Goal: Information Seeking & Learning: Learn about a topic

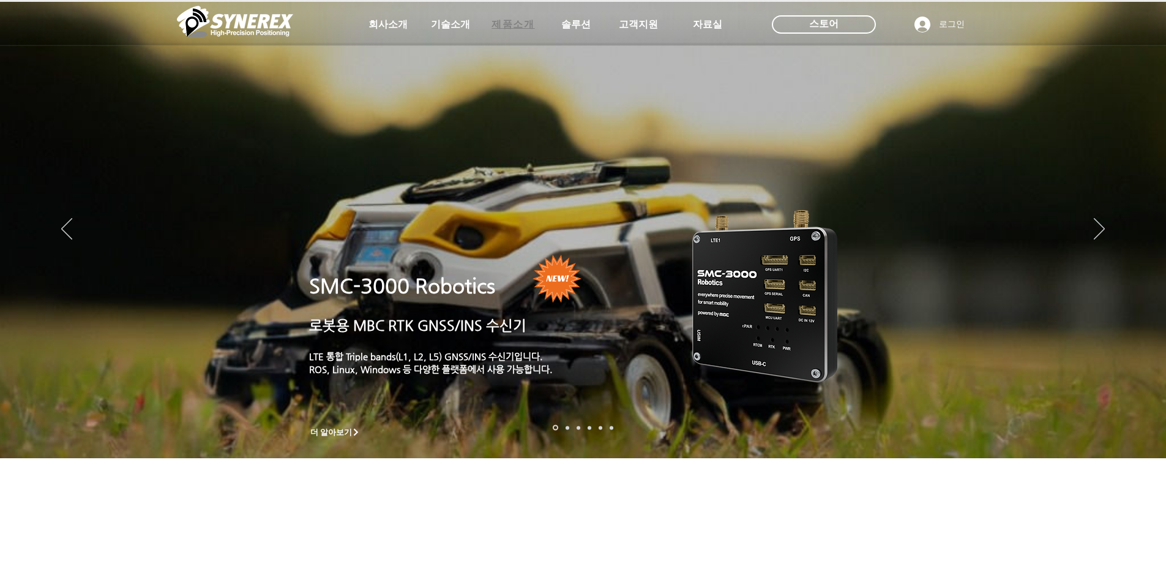
click at [515, 22] on span "제품소개" at bounding box center [513, 24] width 43 height 13
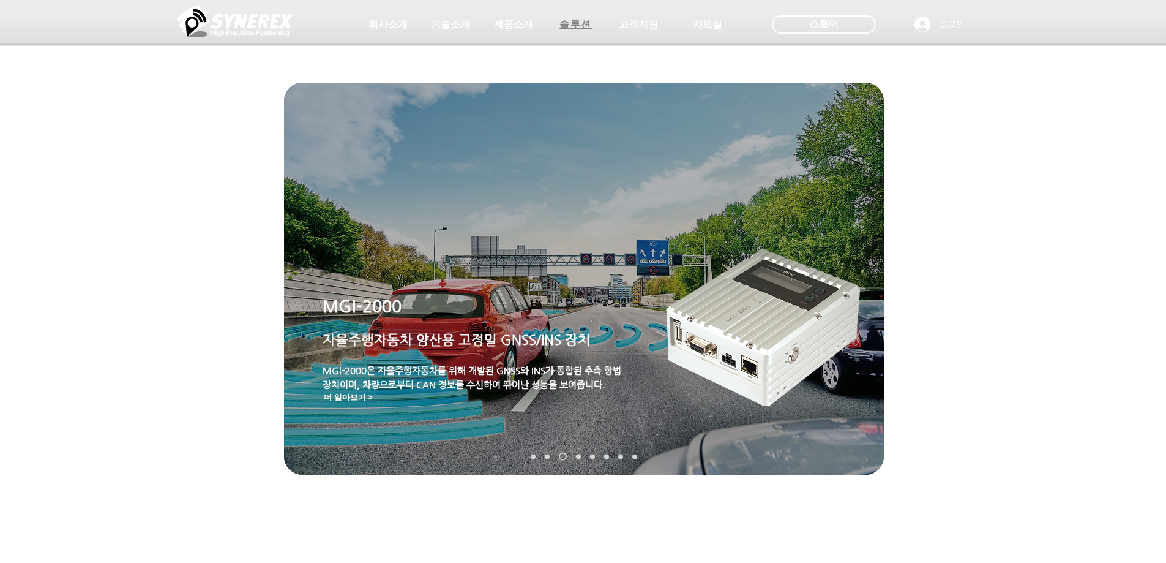
click at [580, 24] on span "솔루션" at bounding box center [576, 24] width 32 height 13
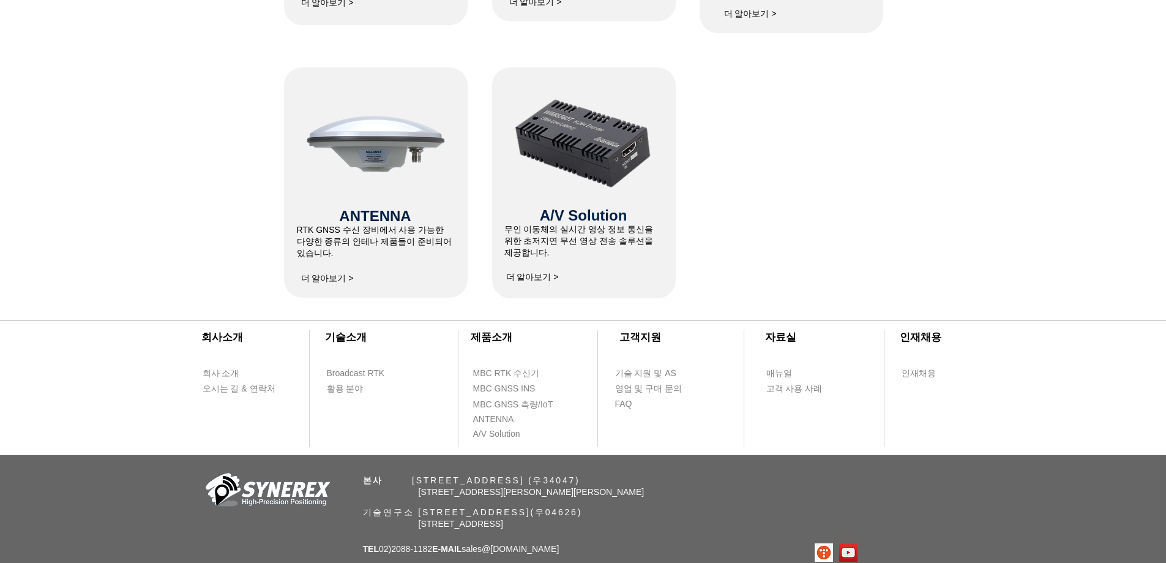
scroll to position [796, 0]
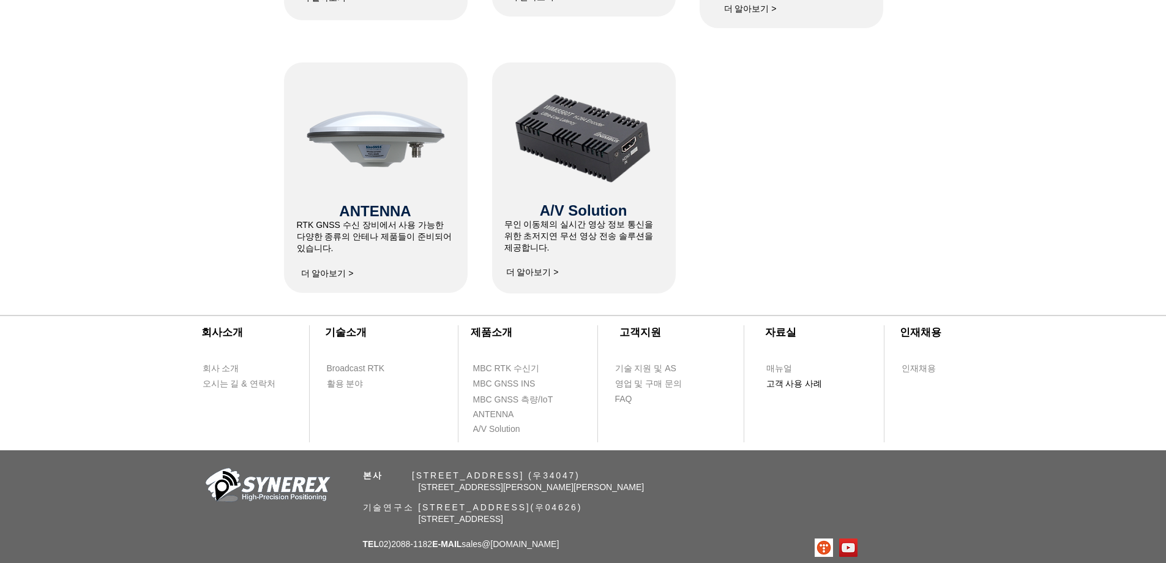
click at [788, 388] on span "고객 사용 사례" at bounding box center [794, 384] width 56 height 12
click at [788, 383] on span "고객 사용 사례" at bounding box center [794, 384] width 56 height 12
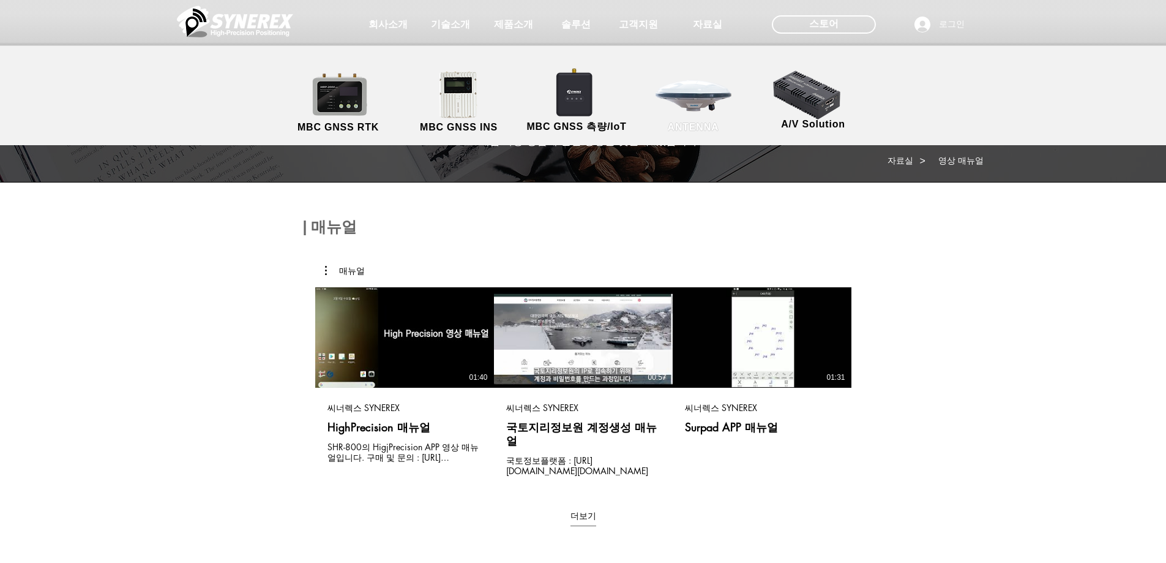
click at [719, 72] on link "ANTENNA" at bounding box center [694, 102] width 110 height 64
click at [439, 23] on span "기술소개" at bounding box center [450, 24] width 43 height 13
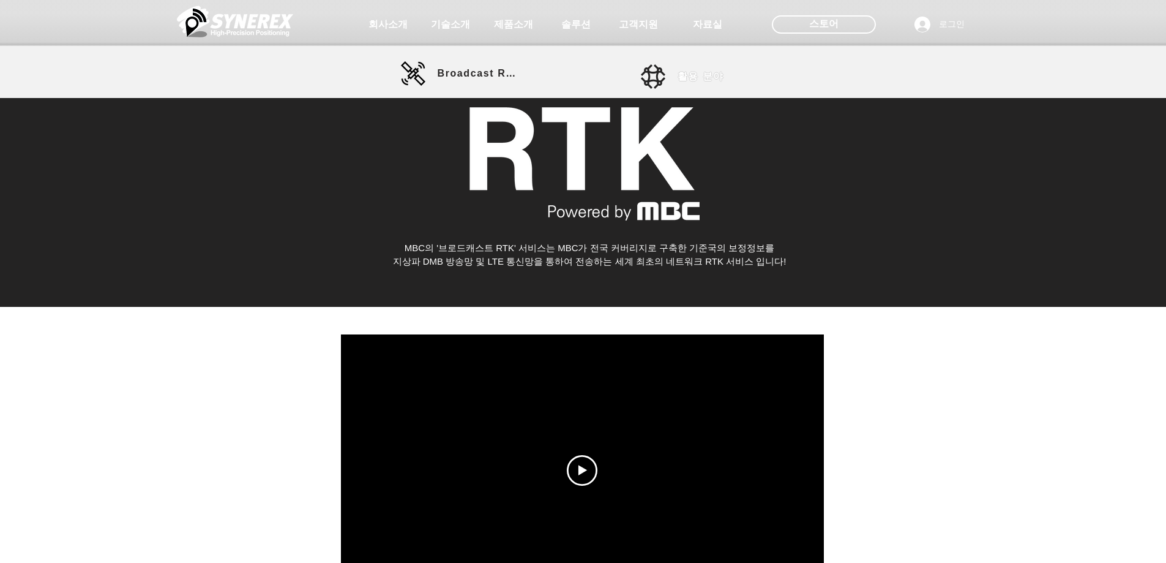
click at [680, 77] on span "활용 분야" at bounding box center [701, 76] width 47 height 13
click at [695, 76] on span "활용 분야" at bounding box center [701, 76] width 47 height 13
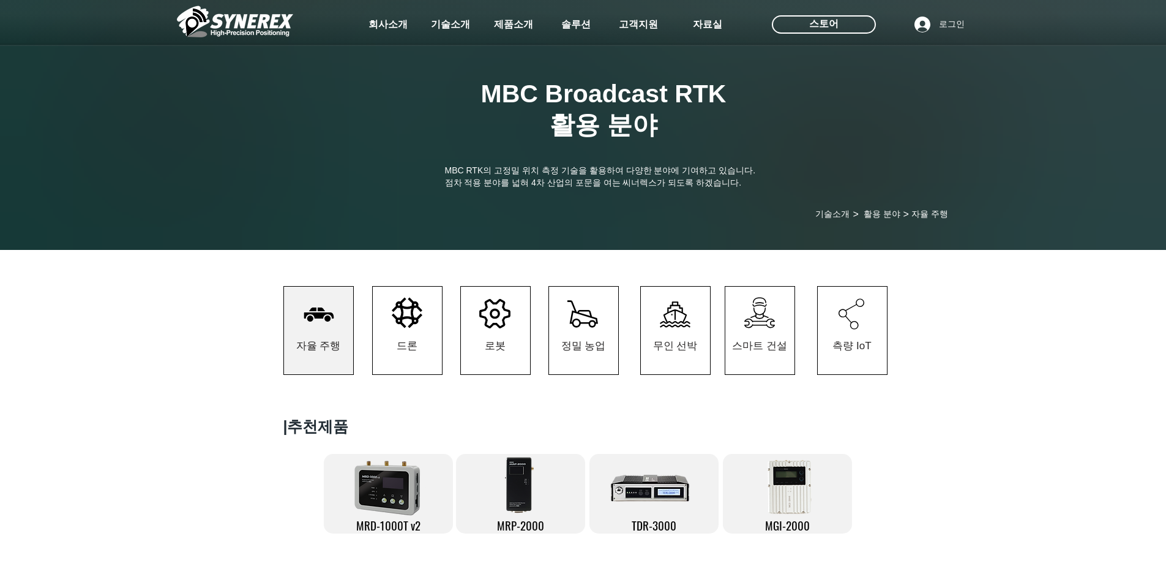
click at [707, 78] on div at bounding box center [583, 90] width 1166 height 181
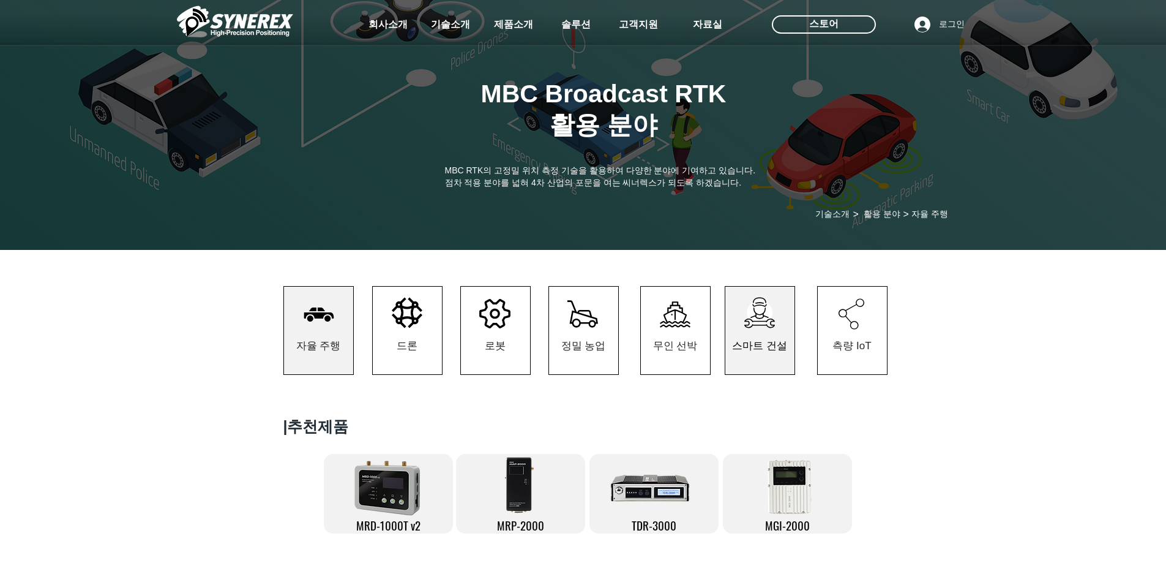
click at [766, 343] on span "스마트 건설" at bounding box center [759, 346] width 55 height 14
click at [759, 324] on icon at bounding box center [759, 312] width 25 height 25
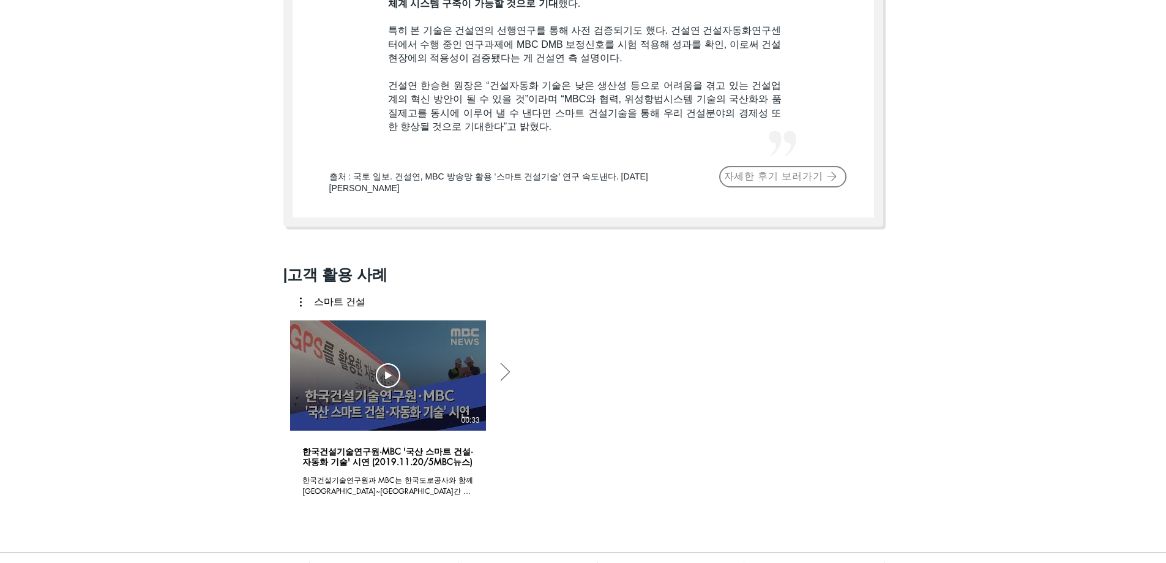
scroll to position [938, 0]
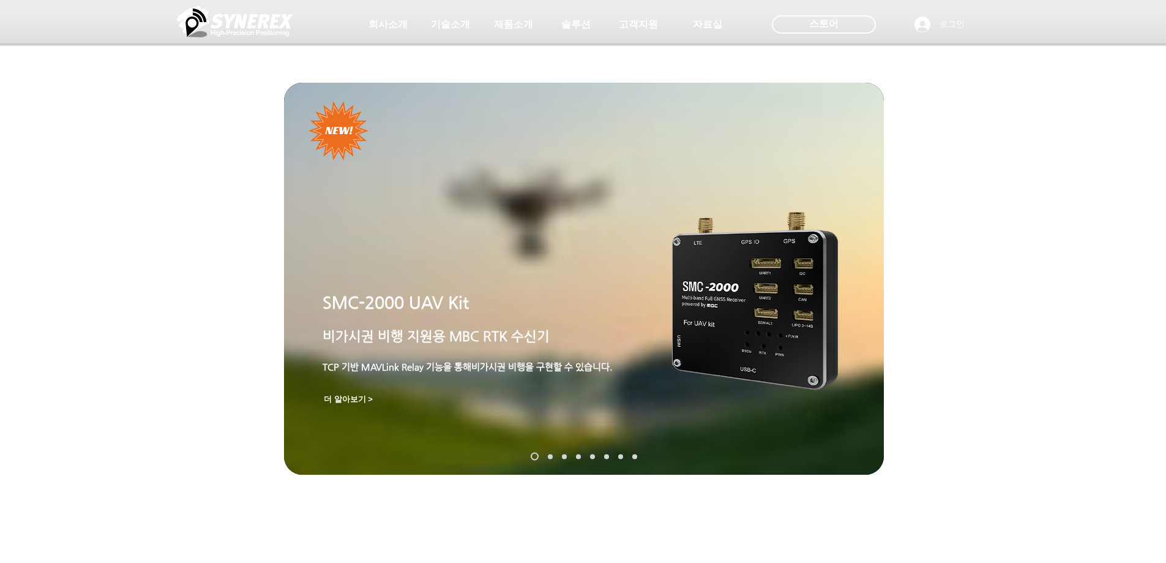
scroll to position [796, 0]
